Goal: Transaction & Acquisition: Download file/media

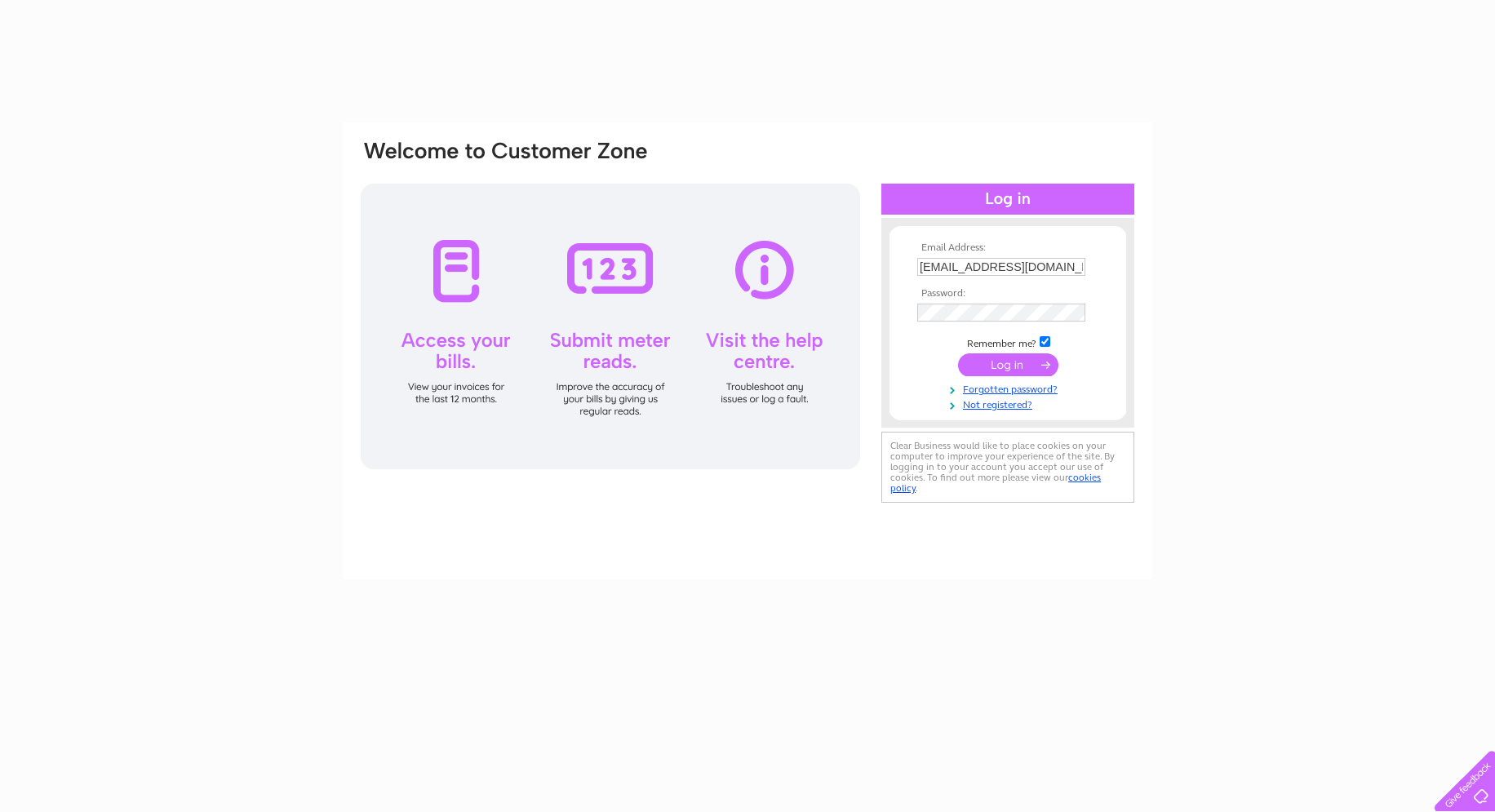
click at [1004, 361] on input "submit" at bounding box center [1008, 365] width 101 height 23
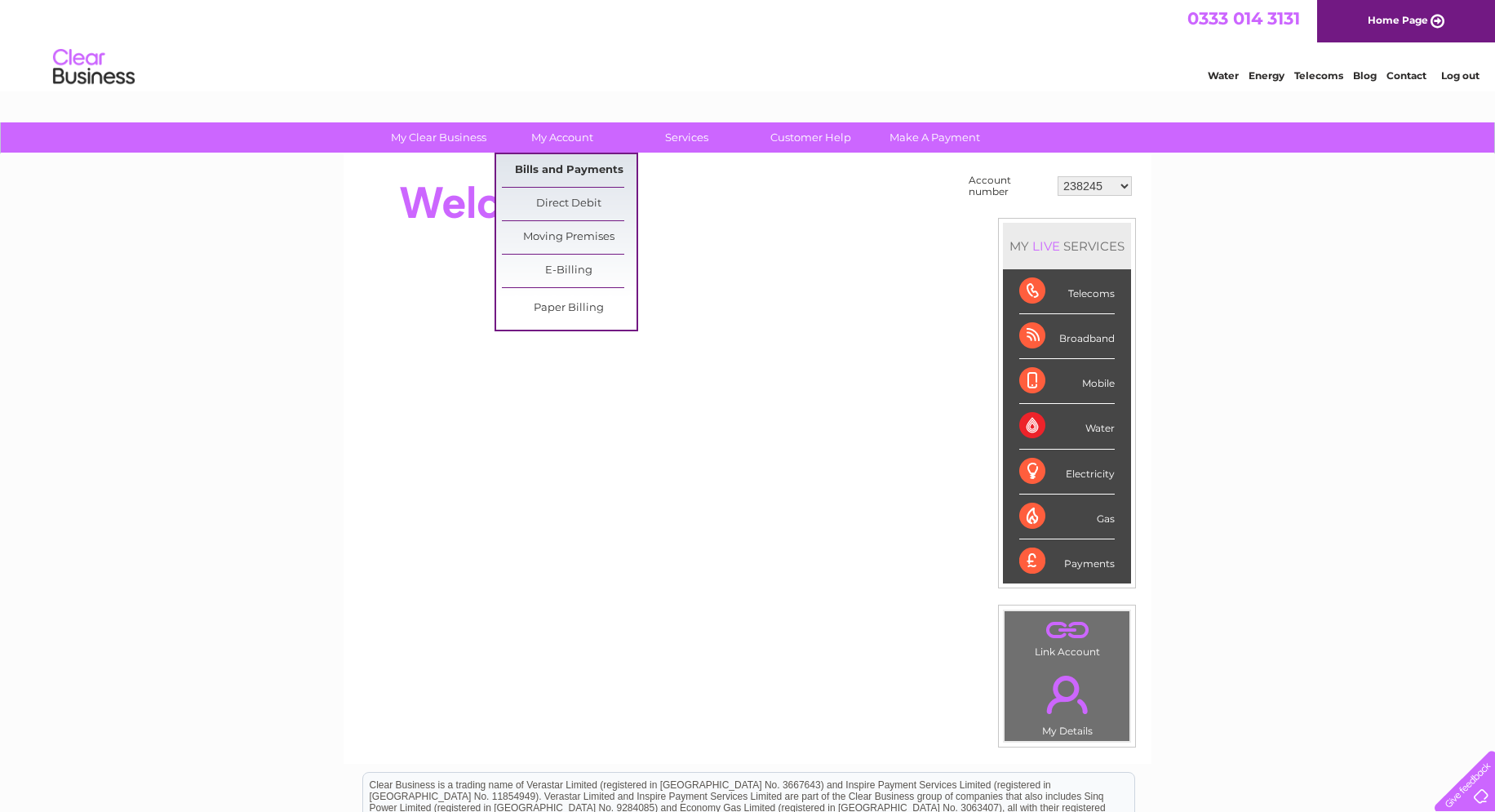
click at [559, 173] on link "Bills and Payments" at bounding box center [569, 170] width 134 height 33
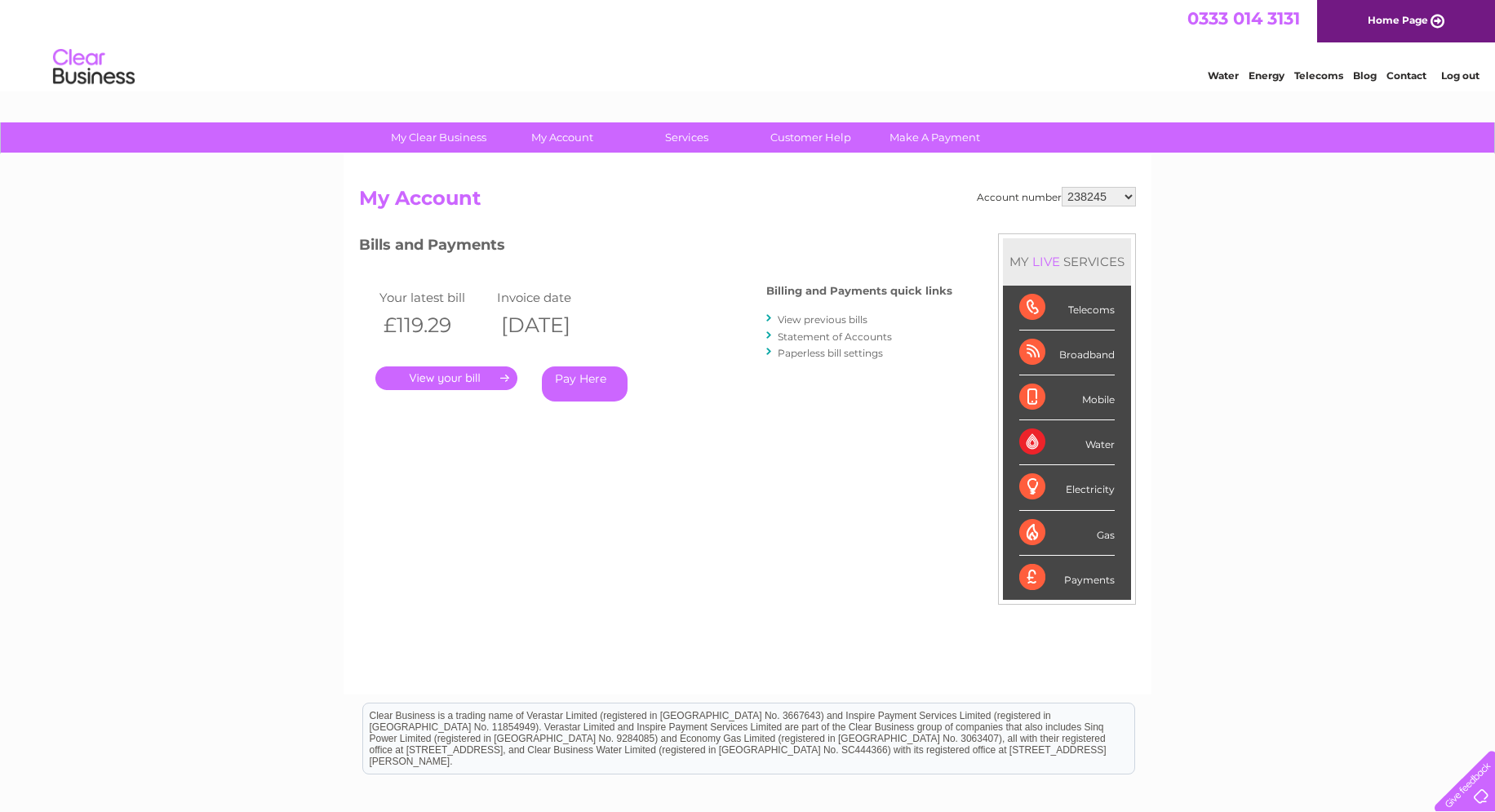
click at [430, 369] on link "." at bounding box center [446, 378] width 142 height 24
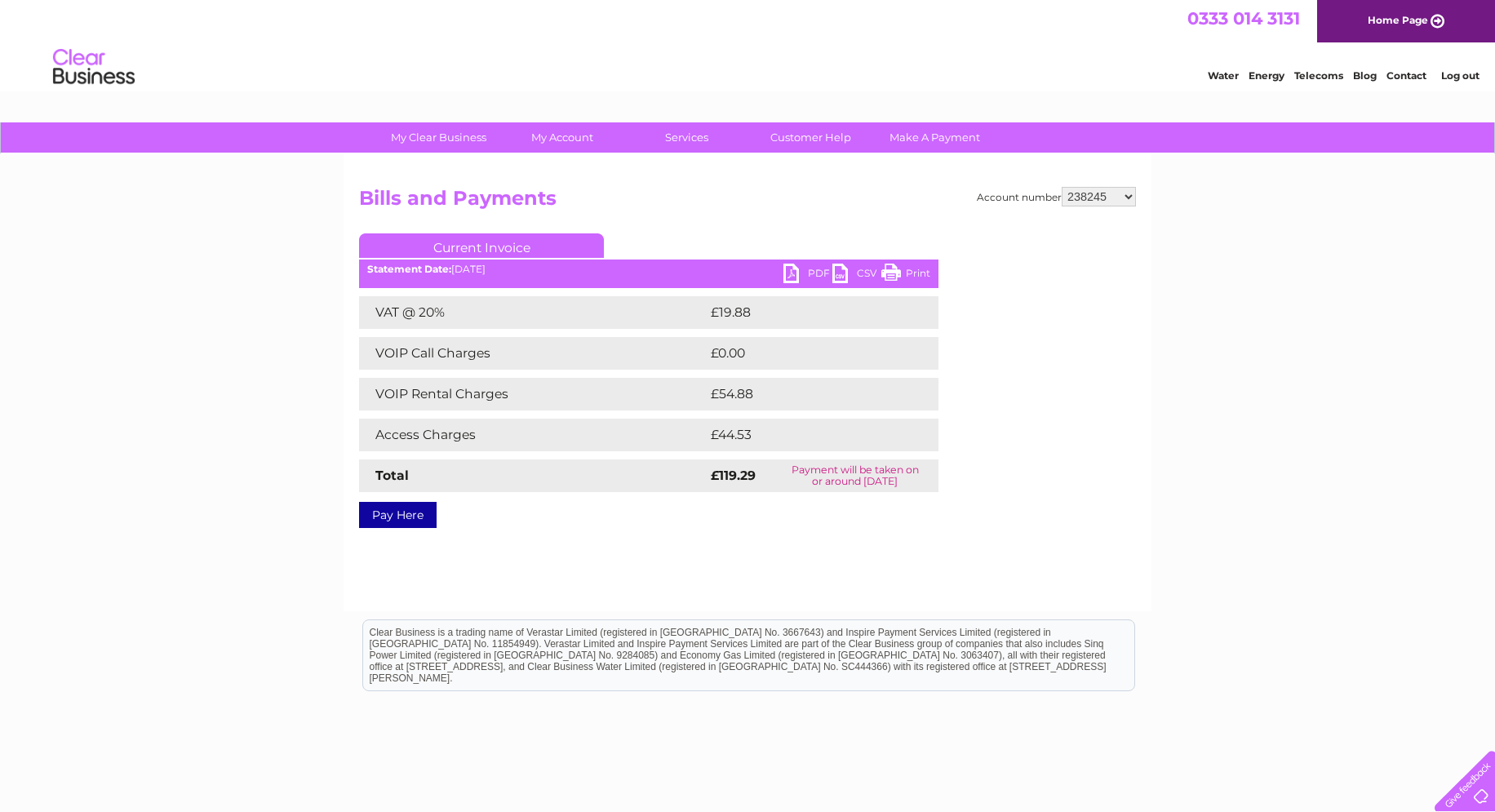
click at [796, 274] on link "PDF" at bounding box center [807, 275] width 49 height 24
